Goal: Browse casually: Explore the website without a specific task or goal

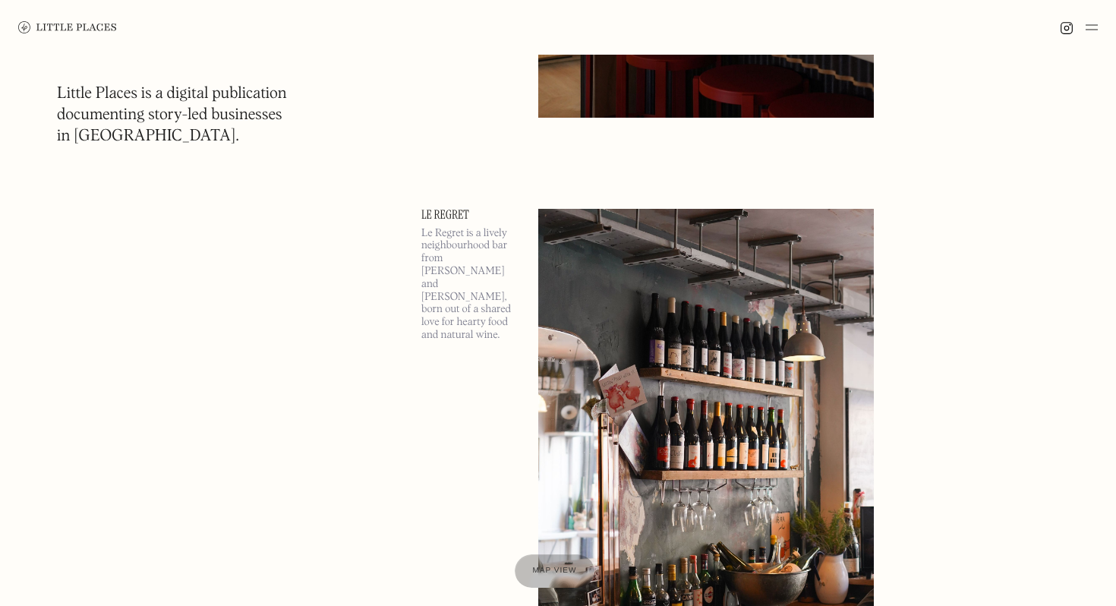
scroll to position [2239, 0]
click at [646, 316] on img at bounding box center [705, 451] width 335 height 484
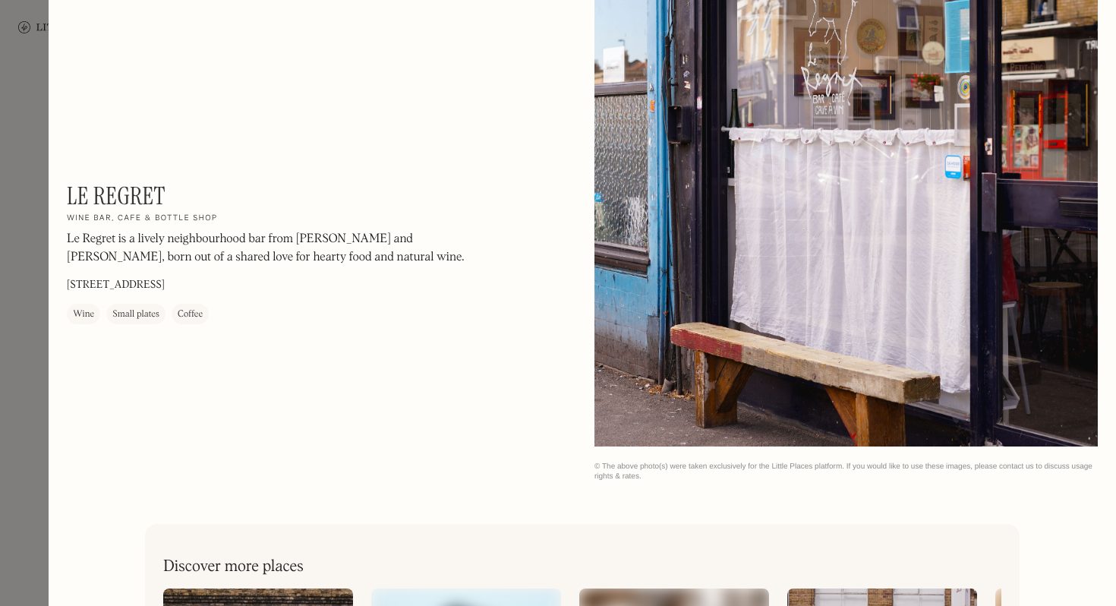
scroll to position [2377, 0]
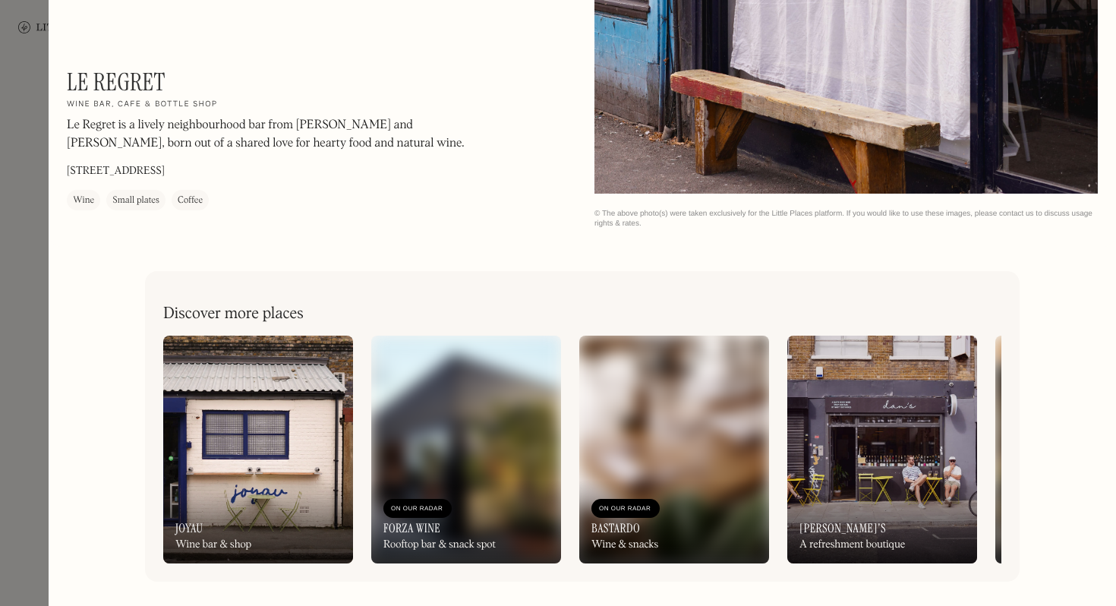
click at [260, 393] on img at bounding box center [258, 449] width 190 height 228
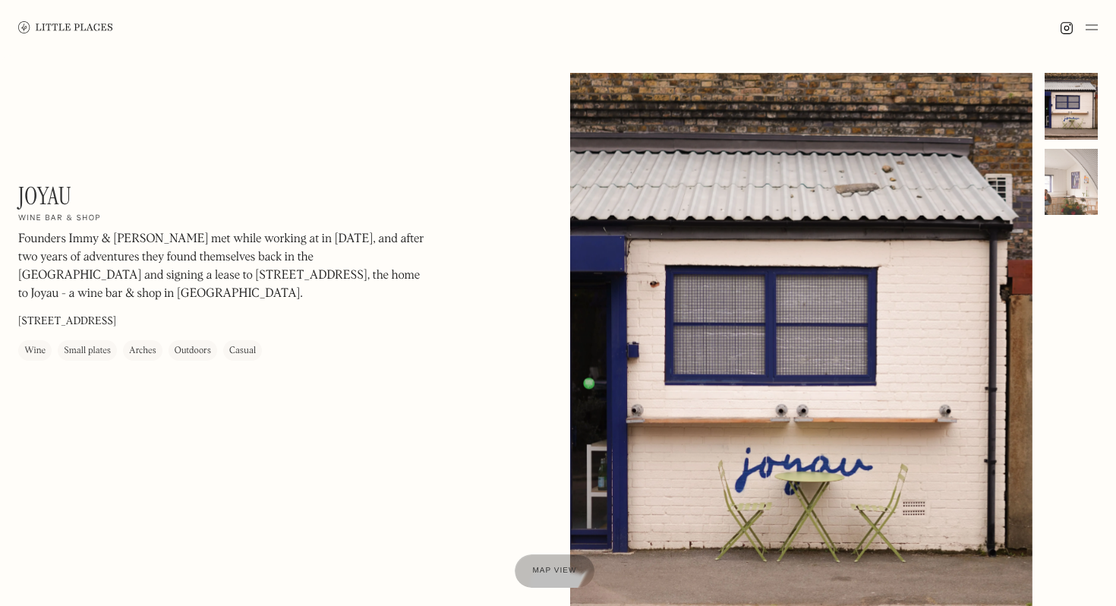
click at [1068, 194] on div at bounding box center [1070, 182] width 53 height 67
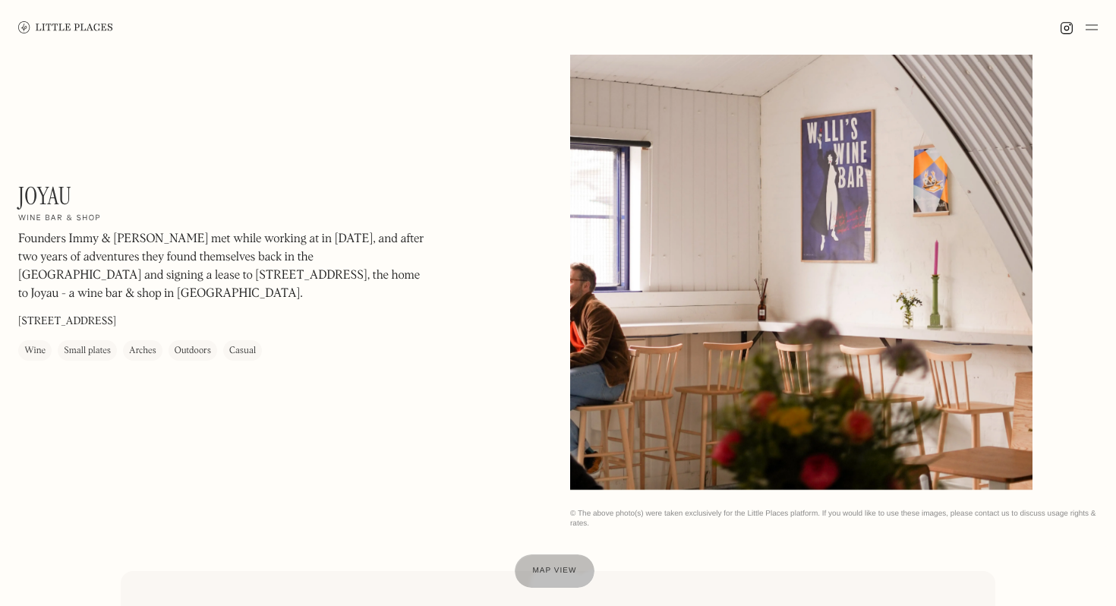
scroll to position [165, 0]
